Goal: Task Accomplishment & Management: Use online tool/utility

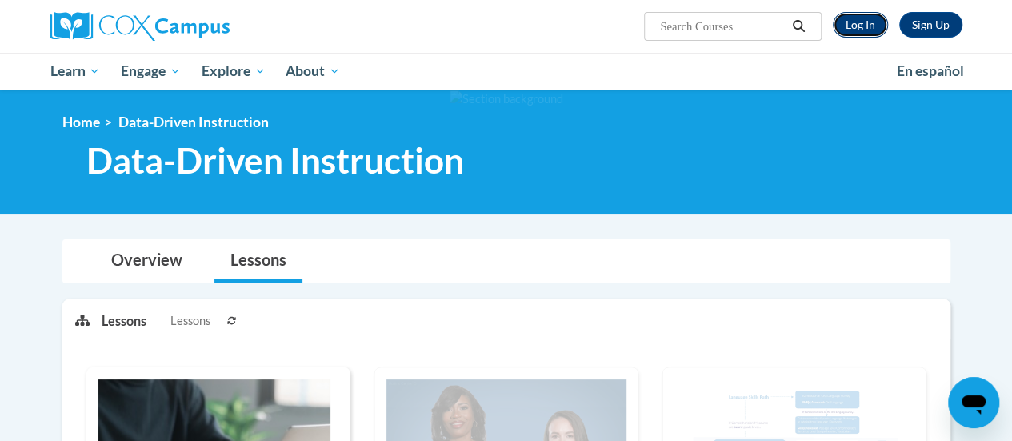
click at [851, 22] on link "Log In" at bounding box center [860, 25] width 55 height 26
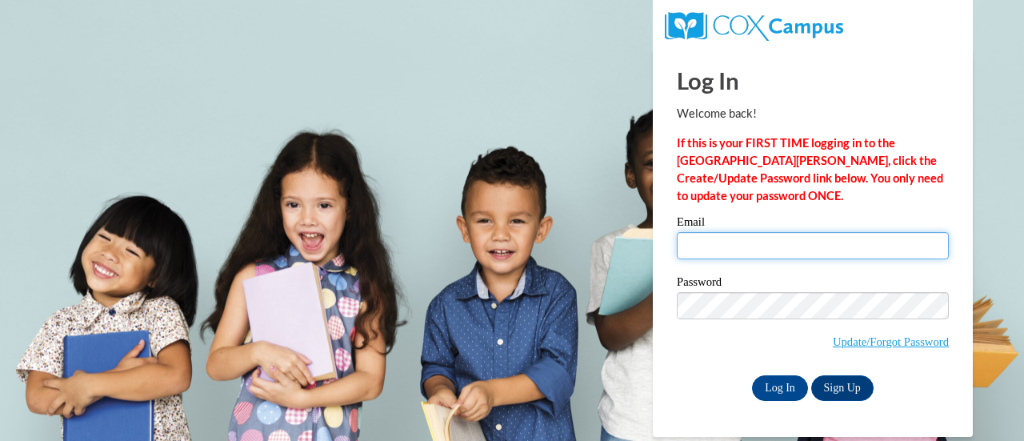
click at [779, 239] on input "Email" at bounding box center [813, 245] width 272 height 27
type input "rosethidalwin@gmail.com"
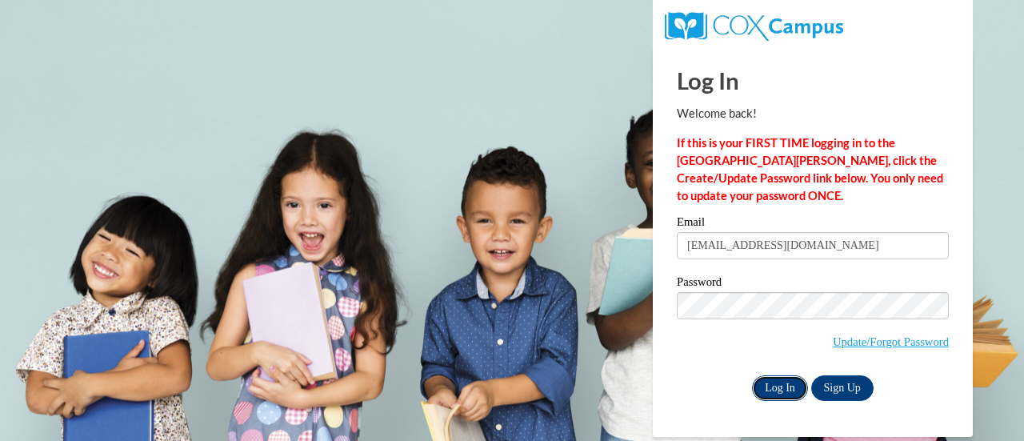
click at [776, 388] on input "Log In" at bounding box center [780, 388] width 56 height 26
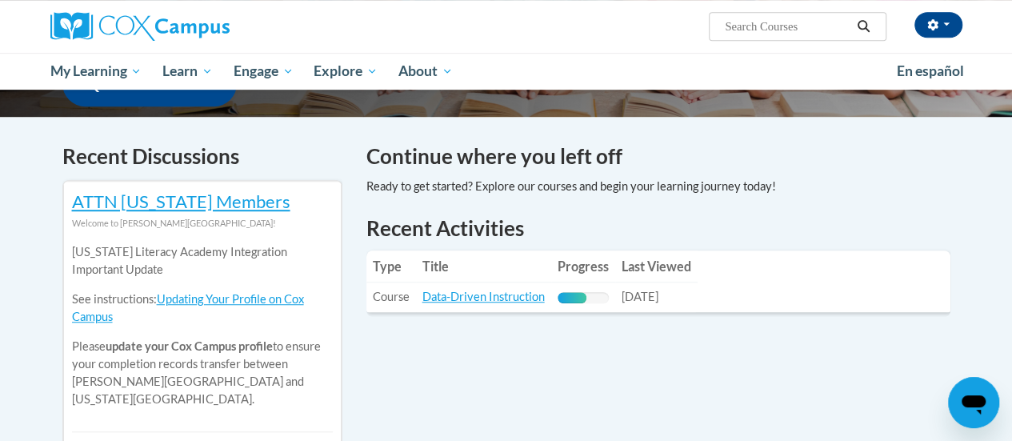
scroll to position [461, 0]
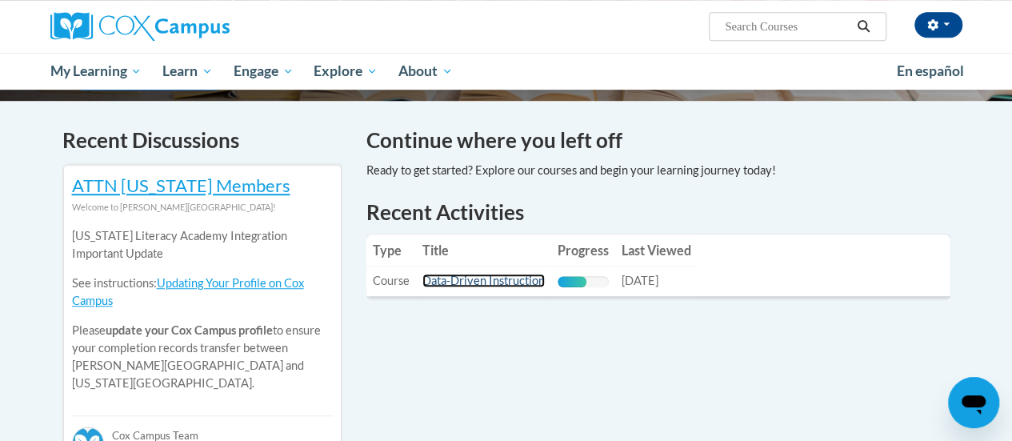
click at [499, 282] on link "Data-Driven Instruction" at bounding box center [484, 281] width 122 height 14
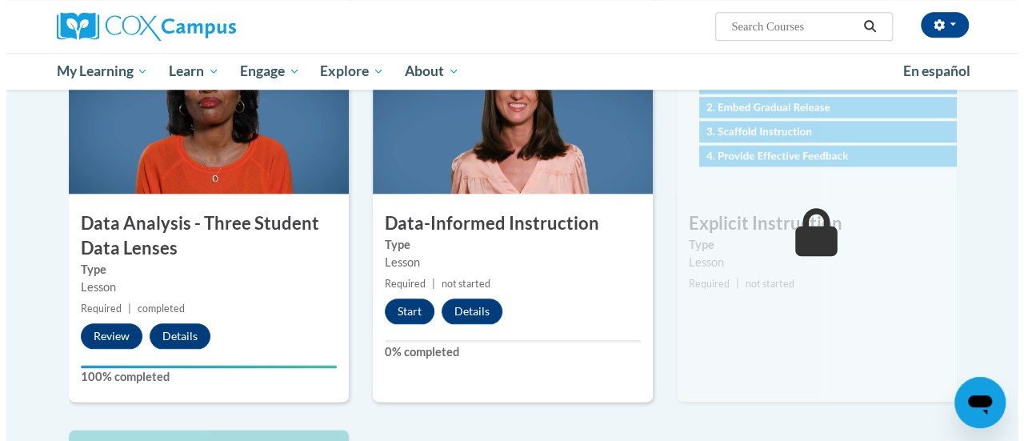
scroll to position [800, 0]
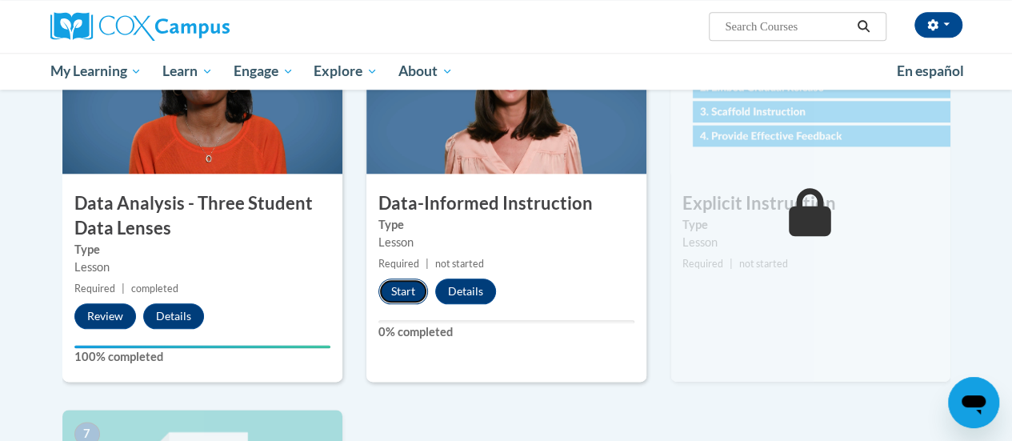
click at [403, 296] on button "Start" at bounding box center [404, 291] width 50 height 26
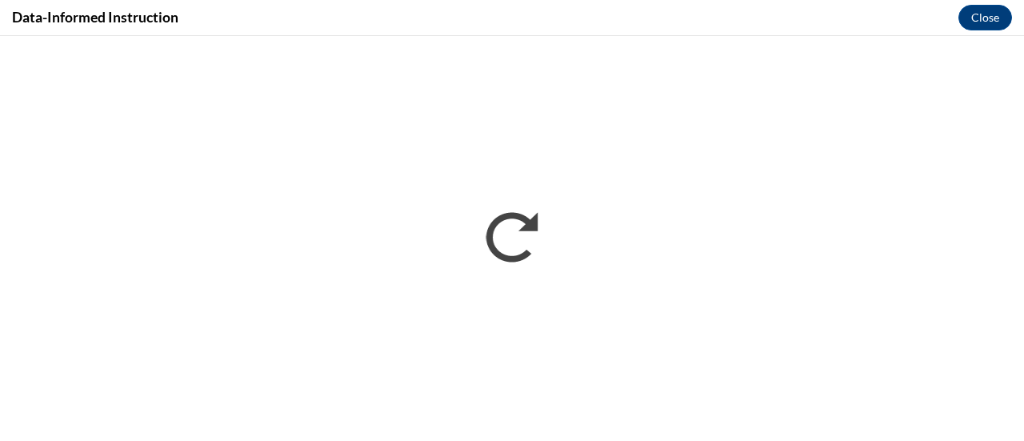
scroll to position [0, 0]
